Goal: Task Accomplishment & Management: Use online tool/utility

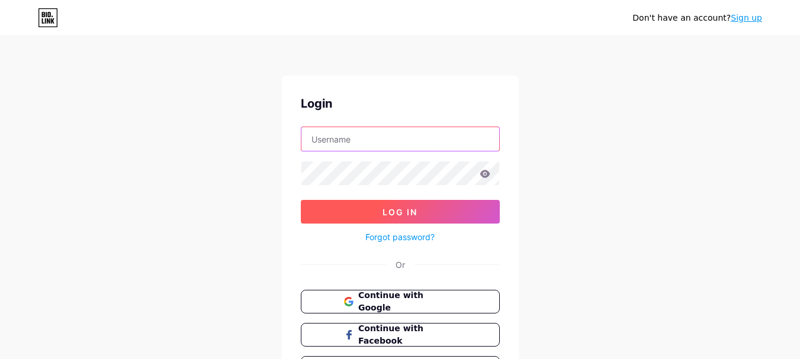
type input "[EMAIL_ADDRESS][DOMAIN_NAME]"
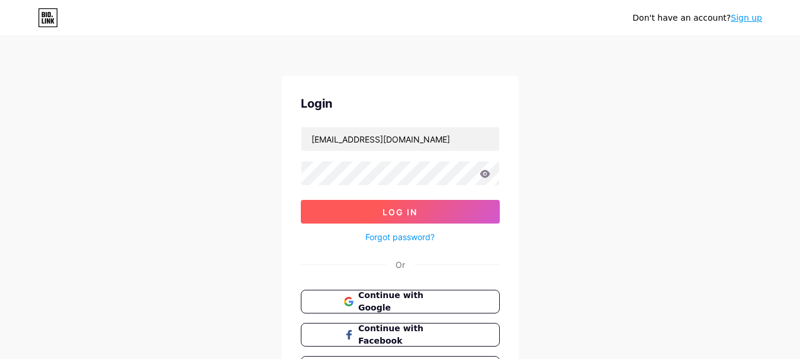
click at [393, 208] on span "Log In" at bounding box center [400, 212] width 35 height 10
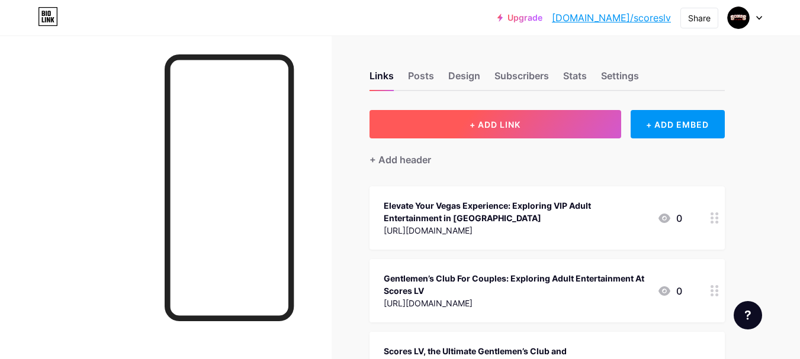
click at [496, 124] on span "+ ADD LINK" at bounding box center [495, 125] width 51 height 10
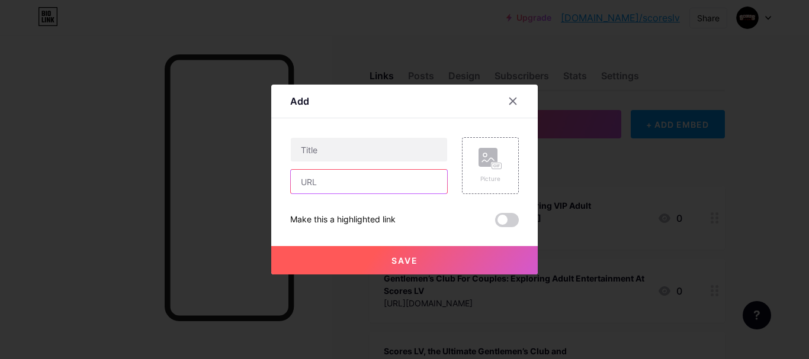
click at [362, 192] on input "text" at bounding box center [369, 182] width 156 height 24
paste input "[URL][DOMAIN_NAME]"
type input "[URL][DOMAIN_NAME]"
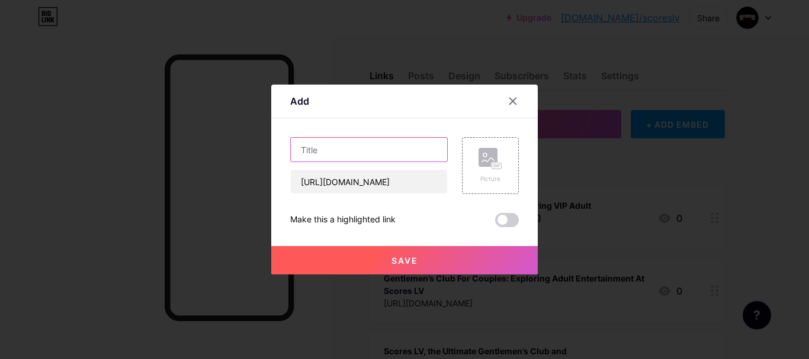
click at [346, 160] on input "text" at bounding box center [369, 150] width 156 height 24
paste input "What Makes a Club the Hardest to Get Into in [GEOGRAPHIC_DATA]?"
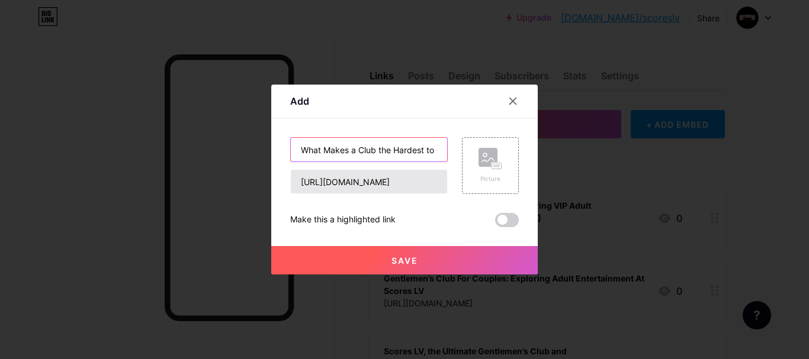
scroll to position [0, 87]
type input "What Makes a Club the Hardest to Get Into in [GEOGRAPHIC_DATA]?"
click at [504, 219] on span at bounding box center [507, 220] width 24 height 14
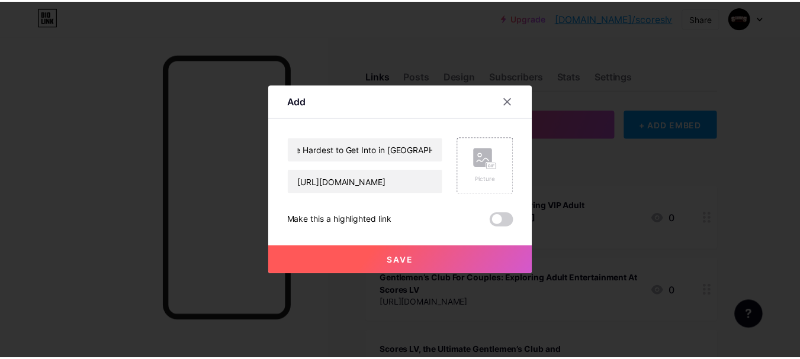
scroll to position [0, 0]
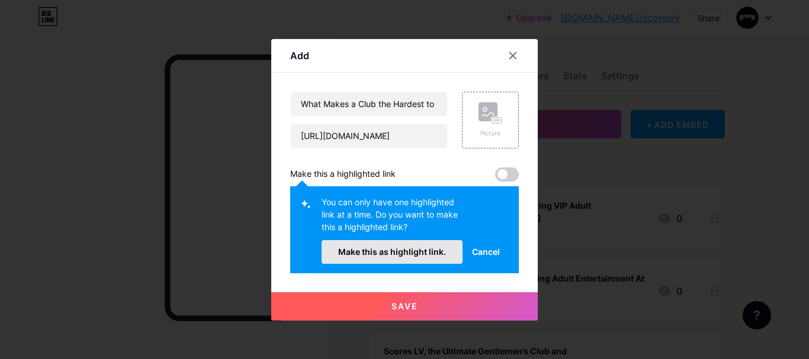
click at [397, 250] on span "Make this as highlight link." at bounding box center [392, 252] width 108 height 10
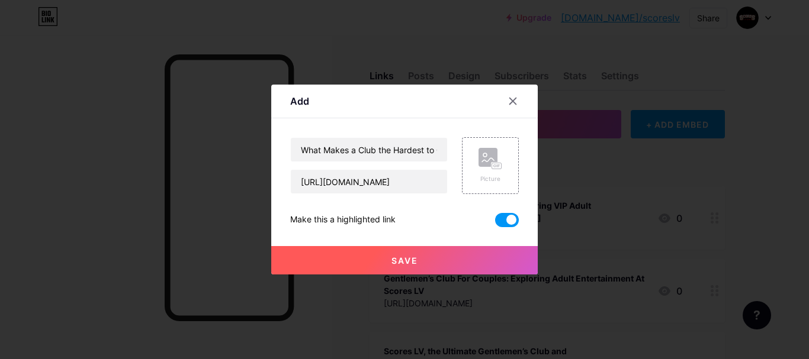
click at [396, 256] on span "Save" at bounding box center [404, 261] width 27 height 10
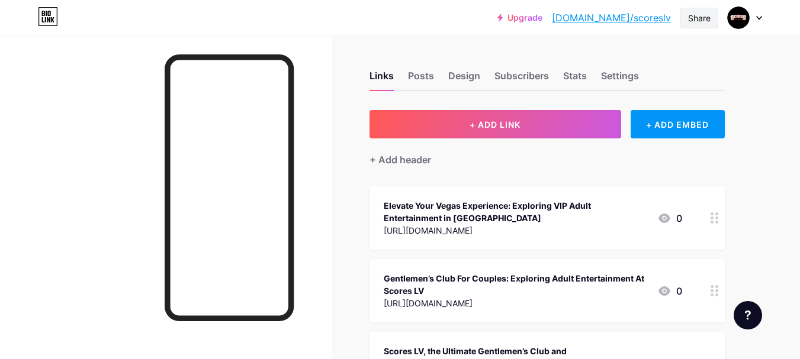
click at [693, 14] on div "Share" at bounding box center [699, 18] width 23 height 12
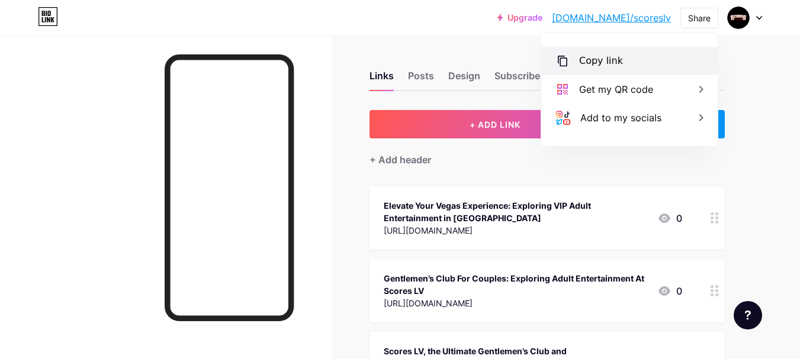
click at [605, 59] on div "Copy link" at bounding box center [601, 61] width 44 height 14
